Goal: Information Seeking & Learning: Learn about a topic

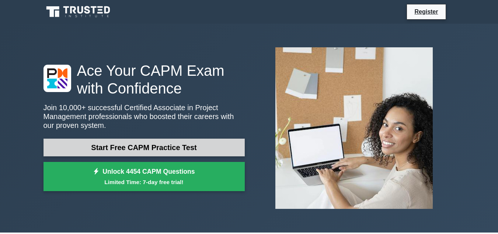
click at [116, 145] on link "Start Free CAPM Practice Test" at bounding box center [144, 147] width 201 height 18
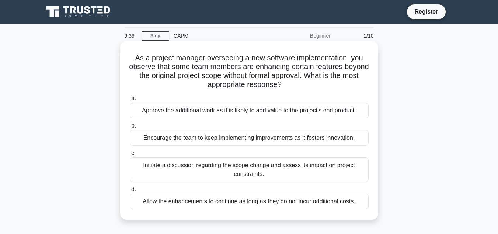
click at [241, 106] on div "Approve the additional work as it is likely to add value to the project's end p…" at bounding box center [249, 110] width 239 height 15
click at [130, 101] on input "a. Approve the additional work as it is likely to add value to the project's en…" at bounding box center [130, 98] width 0 height 5
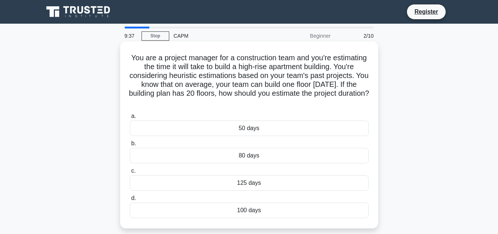
click at [232, 126] on div "50 days" at bounding box center [249, 127] width 239 height 15
click at [130, 118] on input "a. 50 days" at bounding box center [130, 116] width 0 height 5
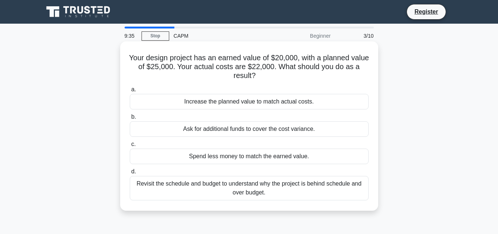
click at [215, 103] on div "Increase the planned value to match actual costs." at bounding box center [249, 101] width 239 height 15
click at [130, 92] on input "a. Increase the planned value to match actual costs." at bounding box center [130, 89] width 0 height 5
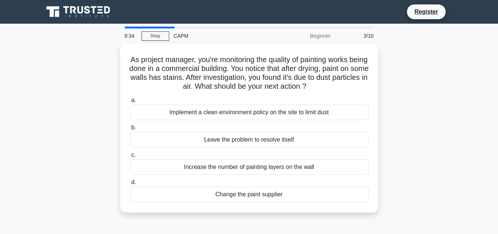
click at [215, 104] on div "Implement a clean environment policy on the site to limit dust" at bounding box center [249, 111] width 239 height 15
click at [130, 103] on input "a. Implement a clean environment policy on the site to limit dust" at bounding box center [130, 100] width 0 height 5
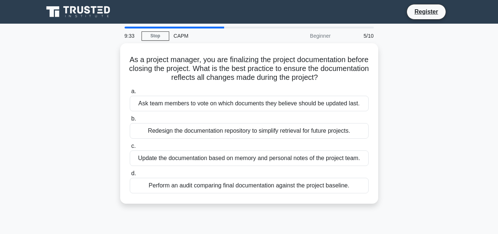
click at [215, 103] on div "Ask team members to vote on which documents they believe should be updated last." at bounding box center [249, 103] width 239 height 15
click at [130, 94] on input "a. Ask team members to vote on which documents they believe should be updated l…" at bounding box center [130, 91] width 0 height 5
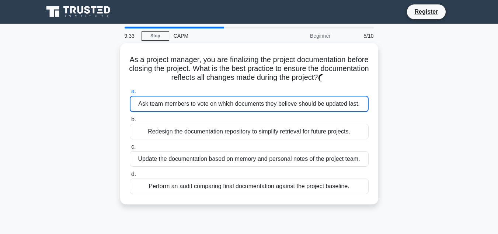
click at [215, 103] on div "Ask team members to vote on which documents they believe should be updated last." at bounding box center [249, 104] width 239 height 16
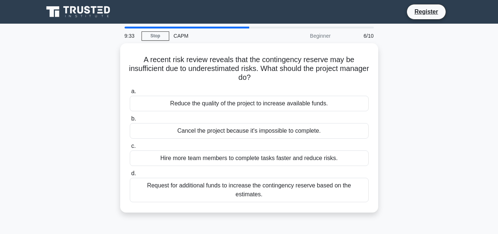
click at [215, 103] on div "Reduce the quality of the project to increase available funds." at bounding box center [249, 103] width 239 height 15
click at [130, 94] on input "a. Reduce the quality of the project to increase available funds." at bounding box center [130, 91] width 0 height 5
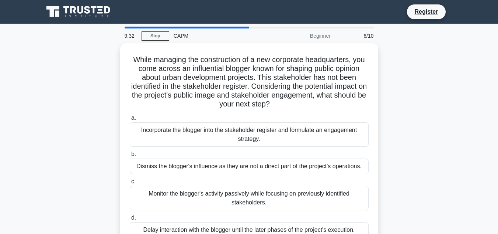
click at [215, 103] on h5 "While managing the construction of a new corporate headquarters, you come acros…" at bounding box center [249, 82] width 241 height 54
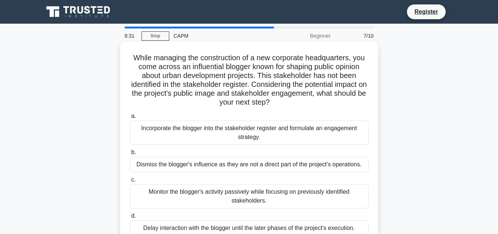
click at [221, 123] on div "Incorporate the blogger into the stakeholder register and formulate an engageme…" at bounding box center [249, 132] width 239 height 24
click at [130, 118] on input "a. Incorporate the blogger into the stakeholder register and formulate an engag…" at bounding box center [130, 116] width 0 height 5
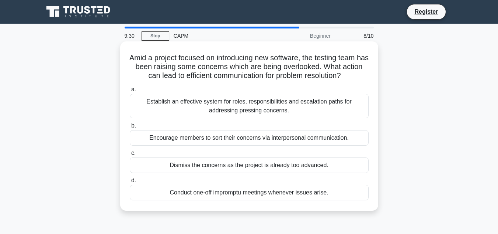
click at [205, 87] on label "a. Establish an effective system for roles, responsibilities and escalation pat…" at bounding box center [249, 101] width 239 height 33
click at [130, 87] on input "a. Establish an effective system for roles, responsibilities and escalation pat…" at bounding box center [130, 89] width 0 height 5
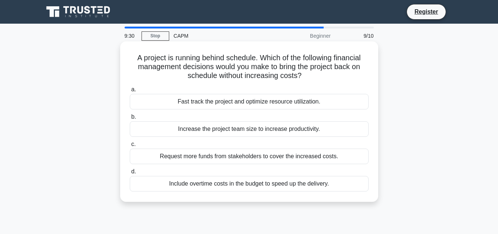
click at [203, 101] on div "Fast track the project and optimize resource utilization." at bounding box center [249, 101] width 239 height 15
click at [130, 92] on input "a. Fast track the project and optimize resource utilization." at bounding box center [130, 89] width 0 height 5
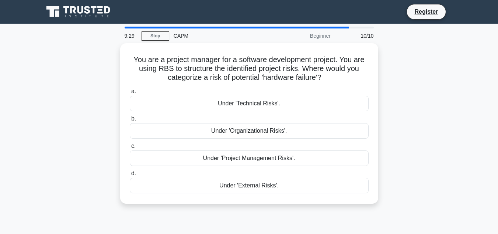
click at [203, 101] on div "Under 'Technical Risks'." at bounding box center [249, 103] width 239 height 15
click at [130, 94] on input "a. Under 'Technical Risks'." at bounding box center [130, 91] width 0 height 5
